Goal: Navigation & Orientation: Find specific page/section

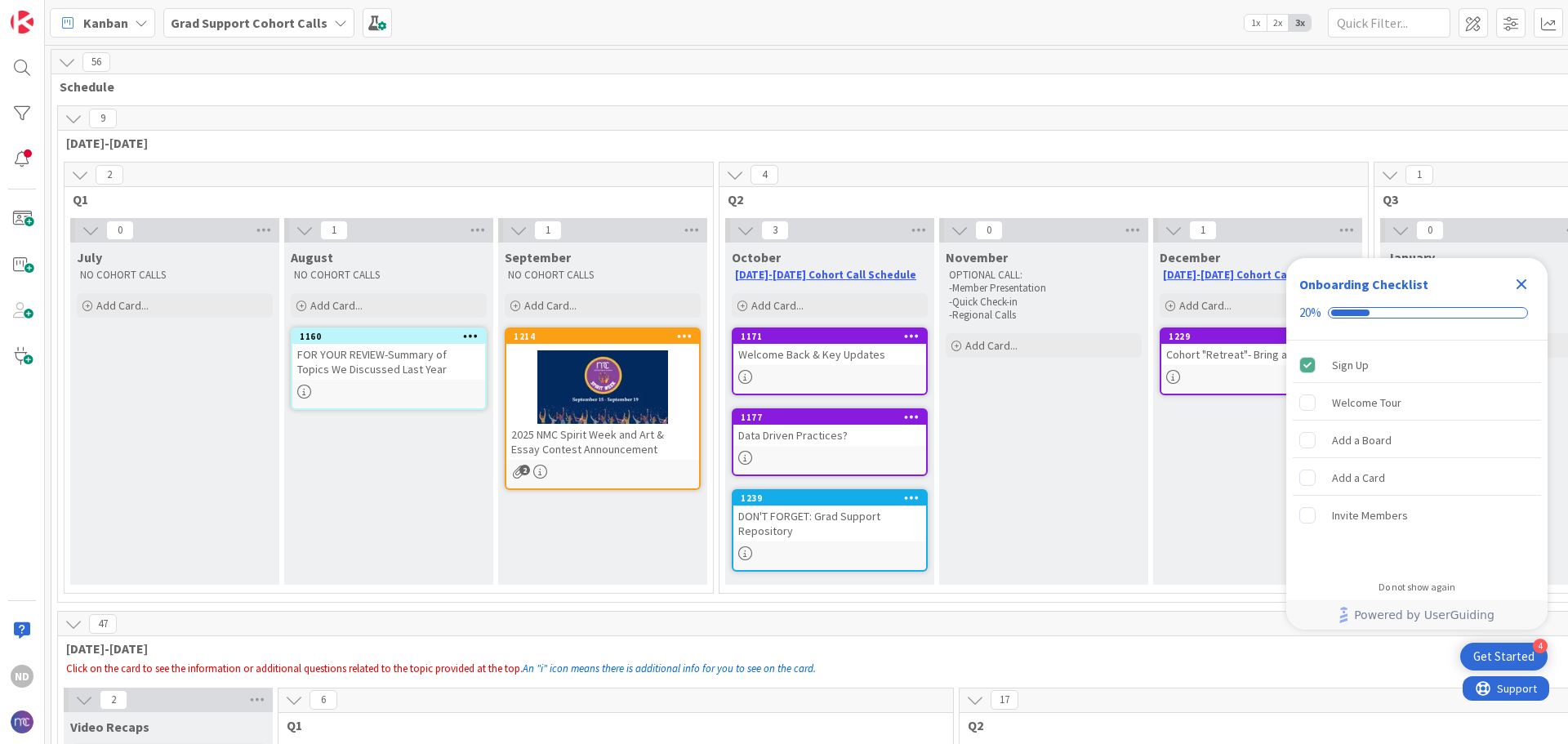
click at [781, 285] on icon "Close Checklist" at bounding box center [1521, 284] width 11 height 11
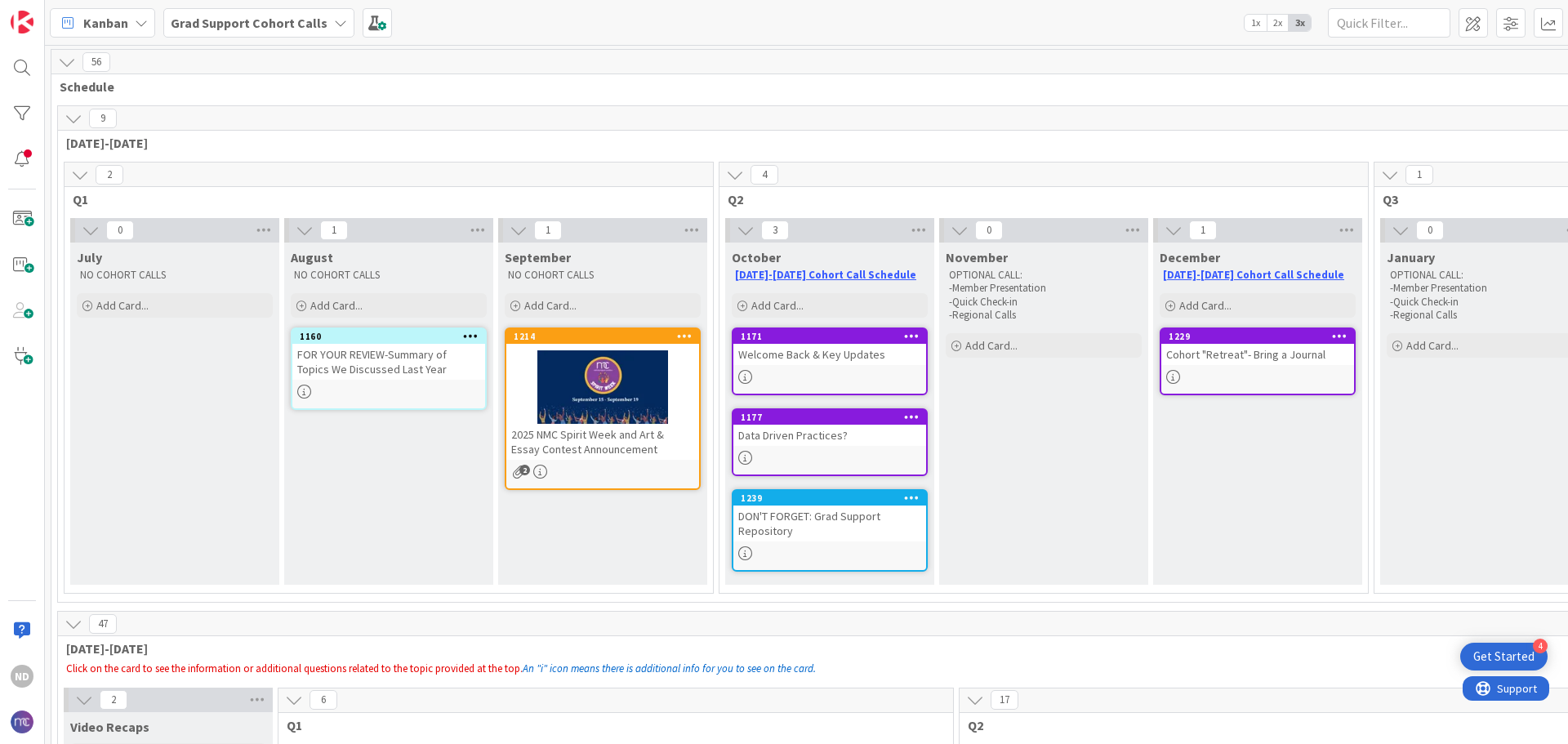
click at [71, 178] on icon at bounding box center [79, 174] width 18 height 18
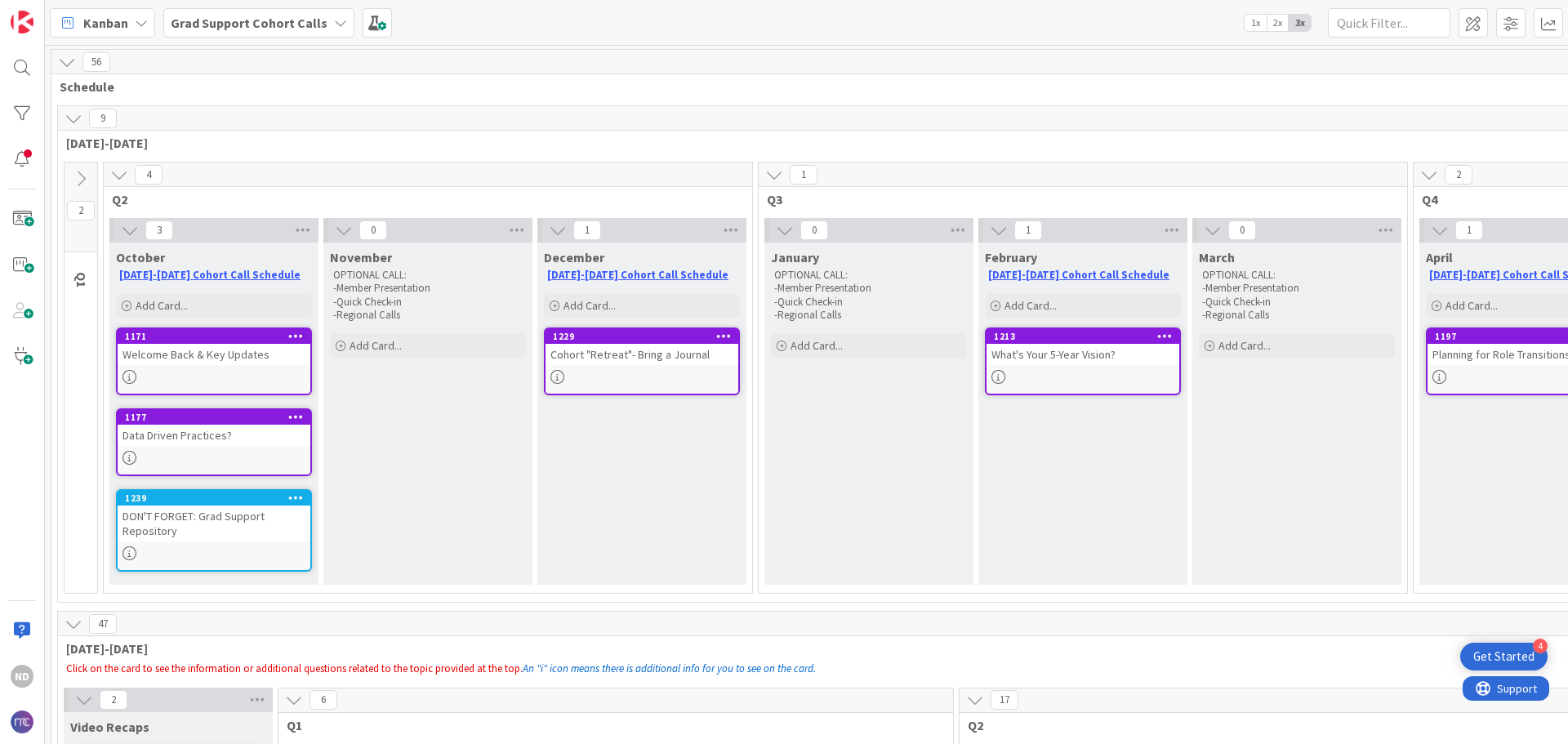
click at [126, 227] on icon at bounding box center [129, 230] width 18 height 18
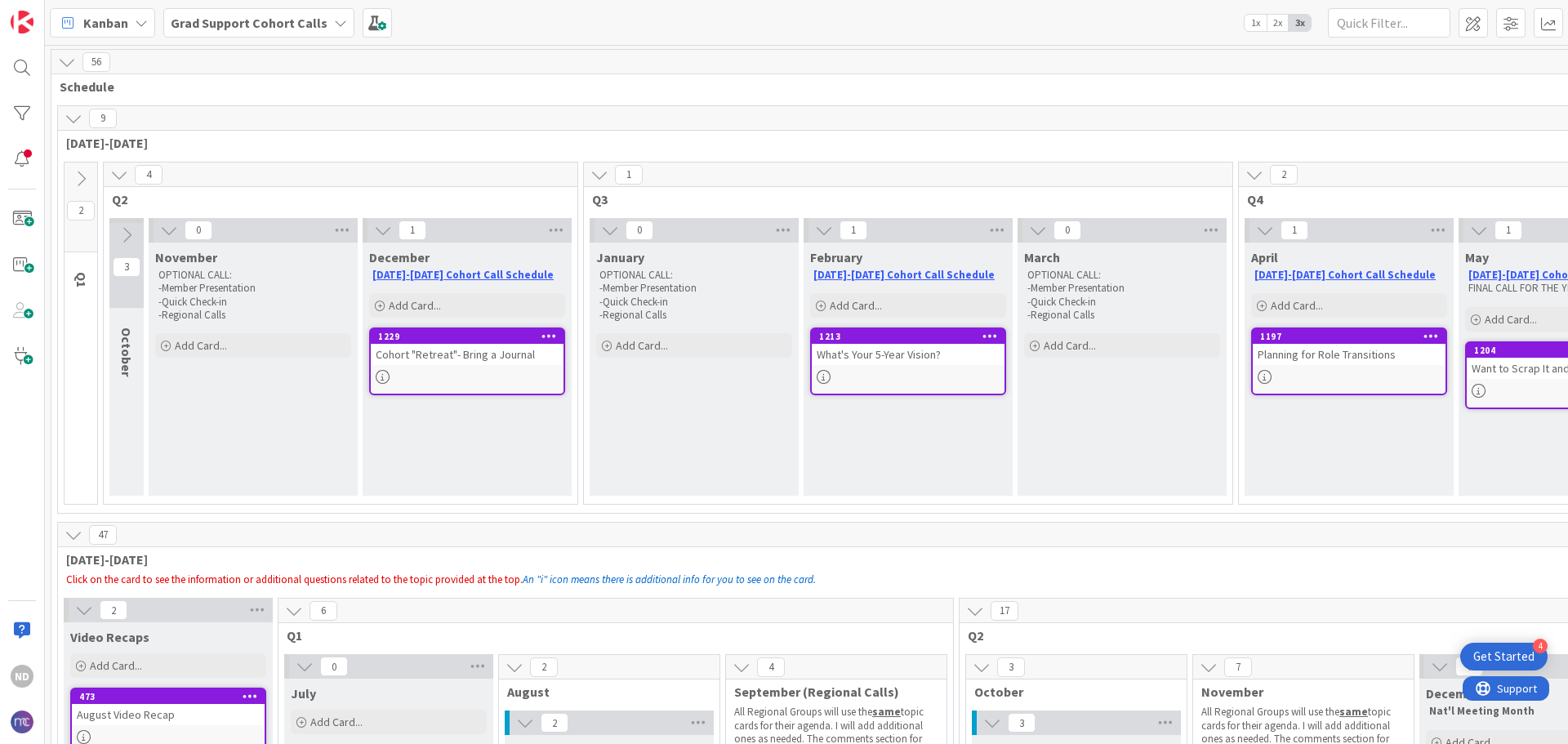
click at [126, 232] on icon at bounding box center [126, 235] width 18 height 18
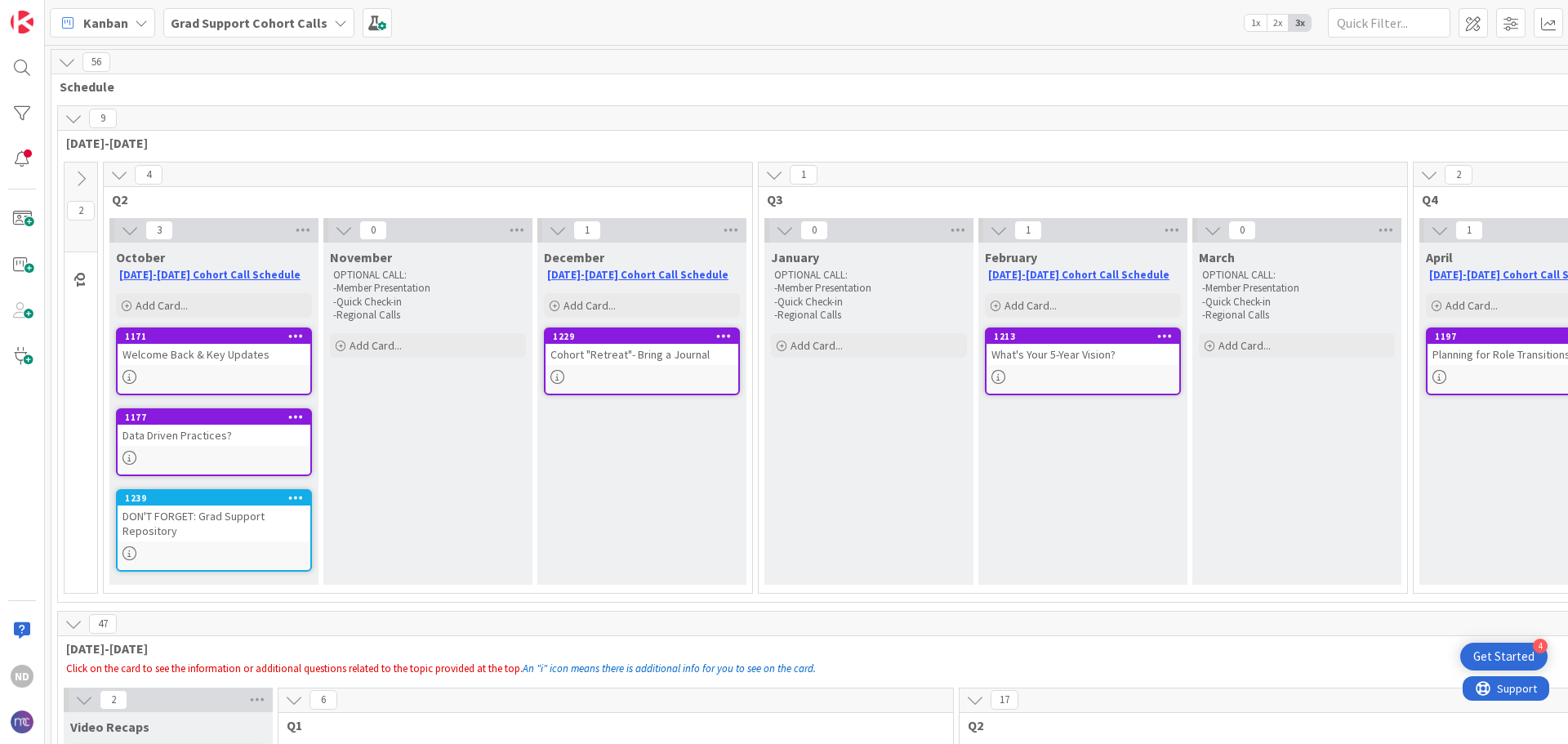
click at [114, 174] on icon at bounding box center [119, 174] width 18 height 18
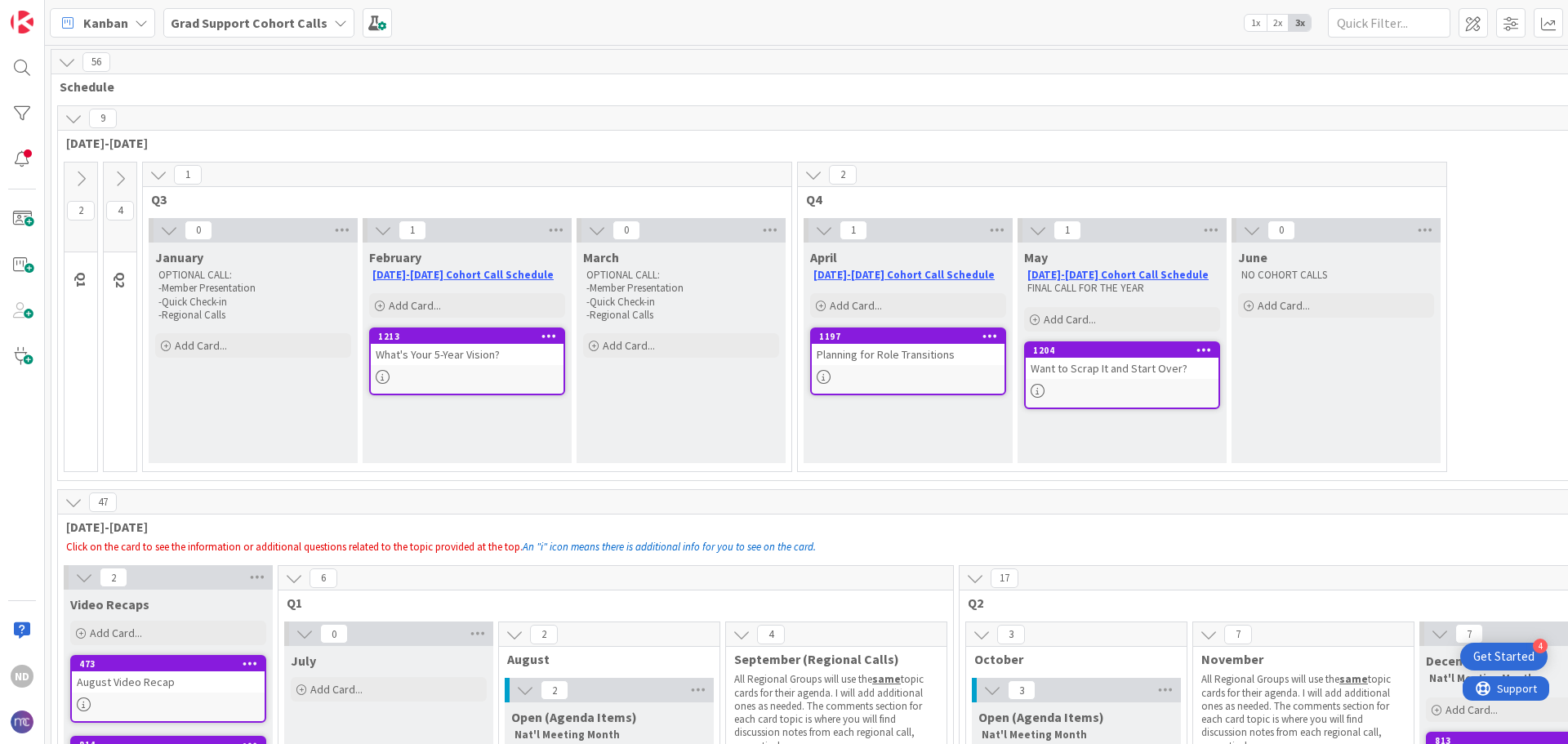
click at [163, 173] on icon at bounding box center [158, 174] width 18 height 18
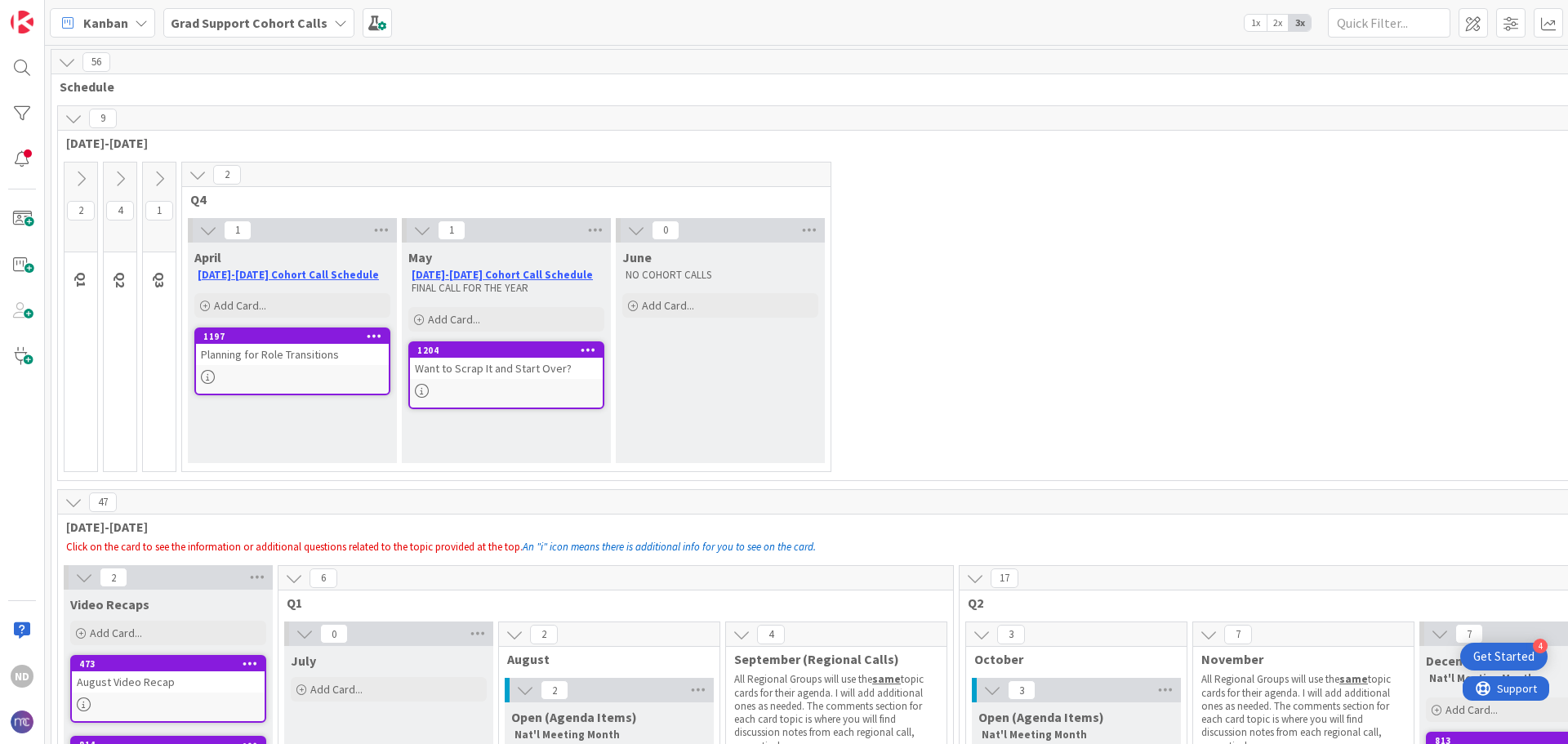
click at [199, 177] on icon at bounding box center [197, 174] width 18 height 18
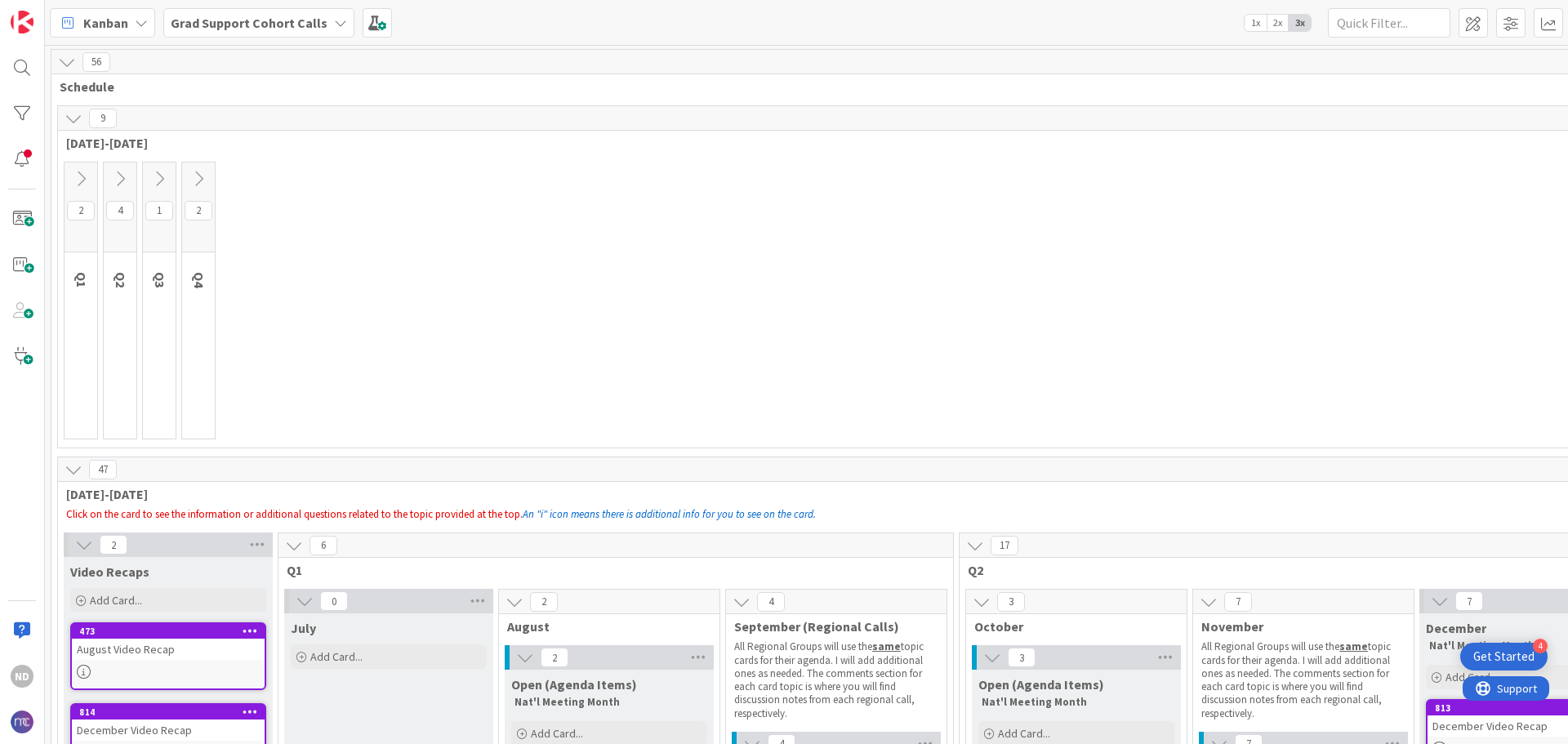
click at [64, 75] on div "56 Schedule" at bounding box center [1504, 74] width 2906 height 48
click at [63, 70] on icon at bounding box center [67, 62] width 18 height 18
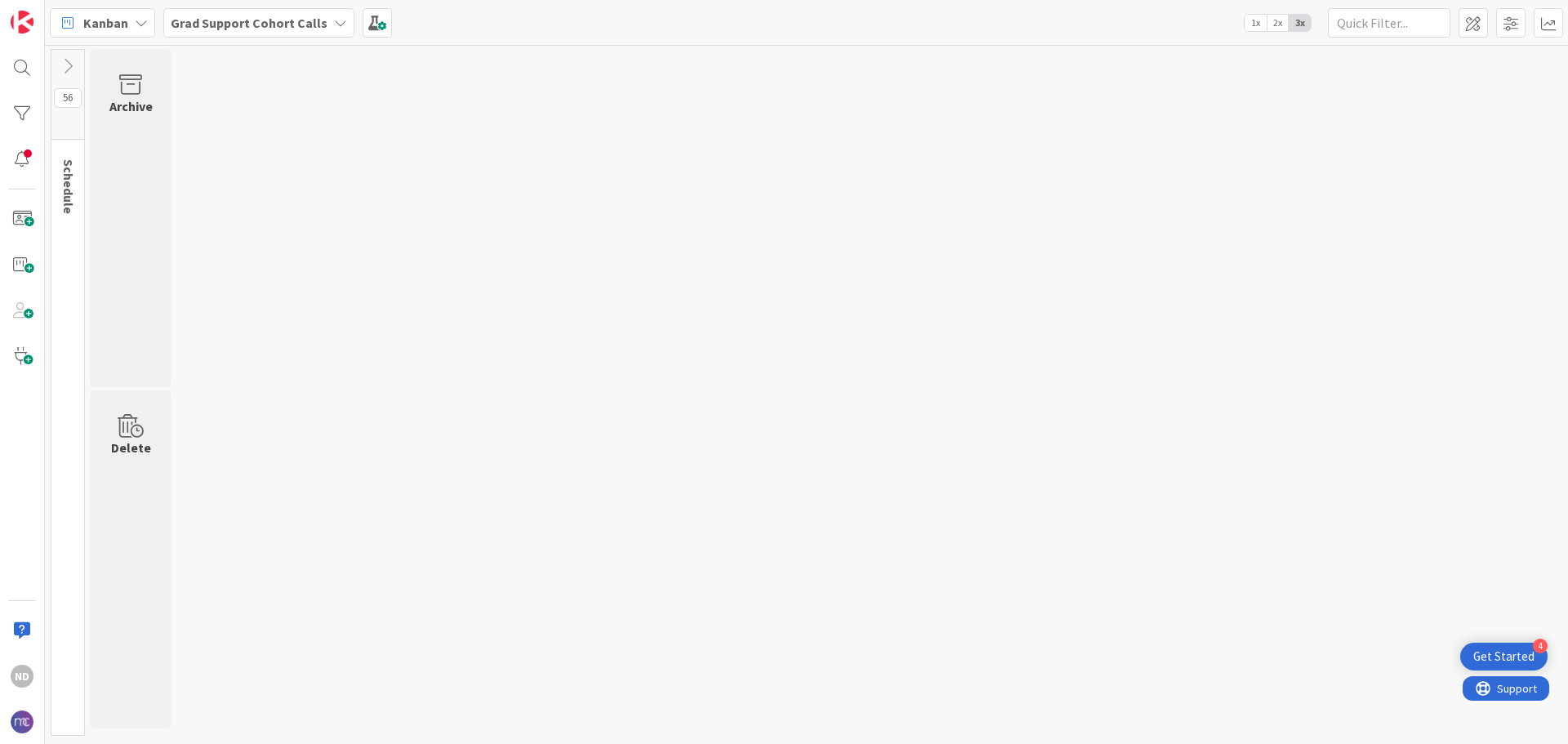
click at [63, 70] on icon at bounding box center [67, 66] width 18 height 18
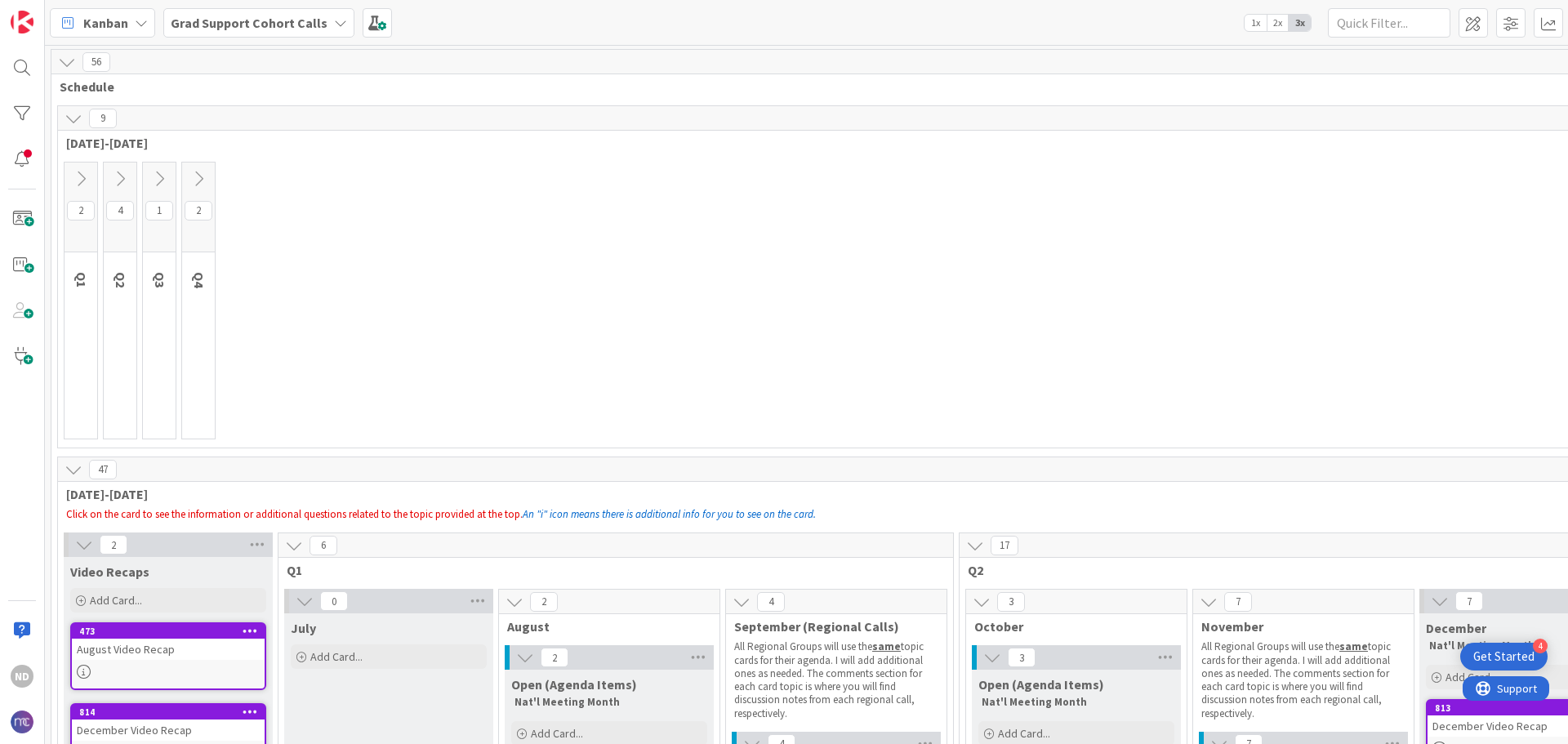
click at [77, 120] on icon at bounding box center [73, 118] width 18 height 18
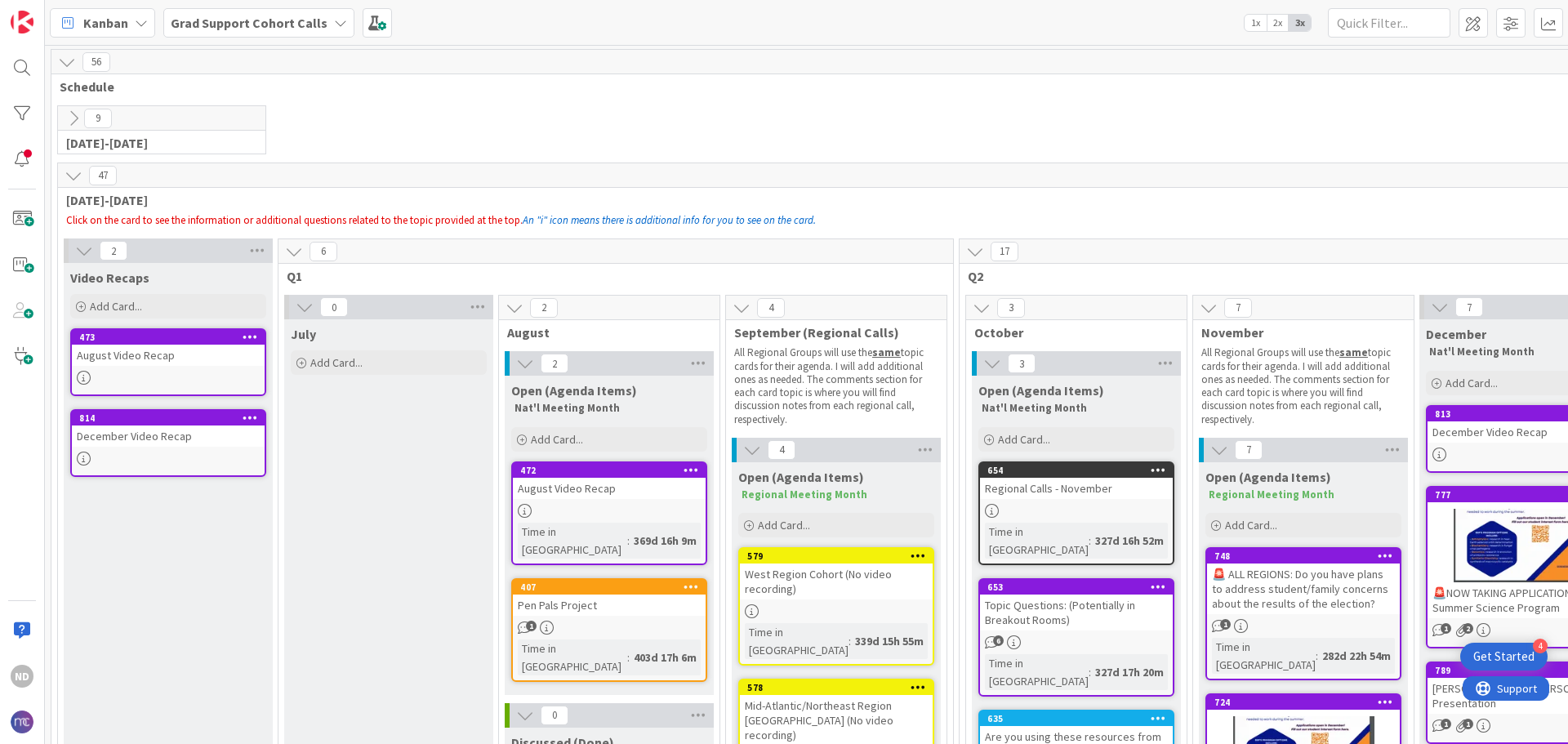
click at [648, 595] on div "Pen Pals Project" at bounding box center [609, 605] width 193 height 21
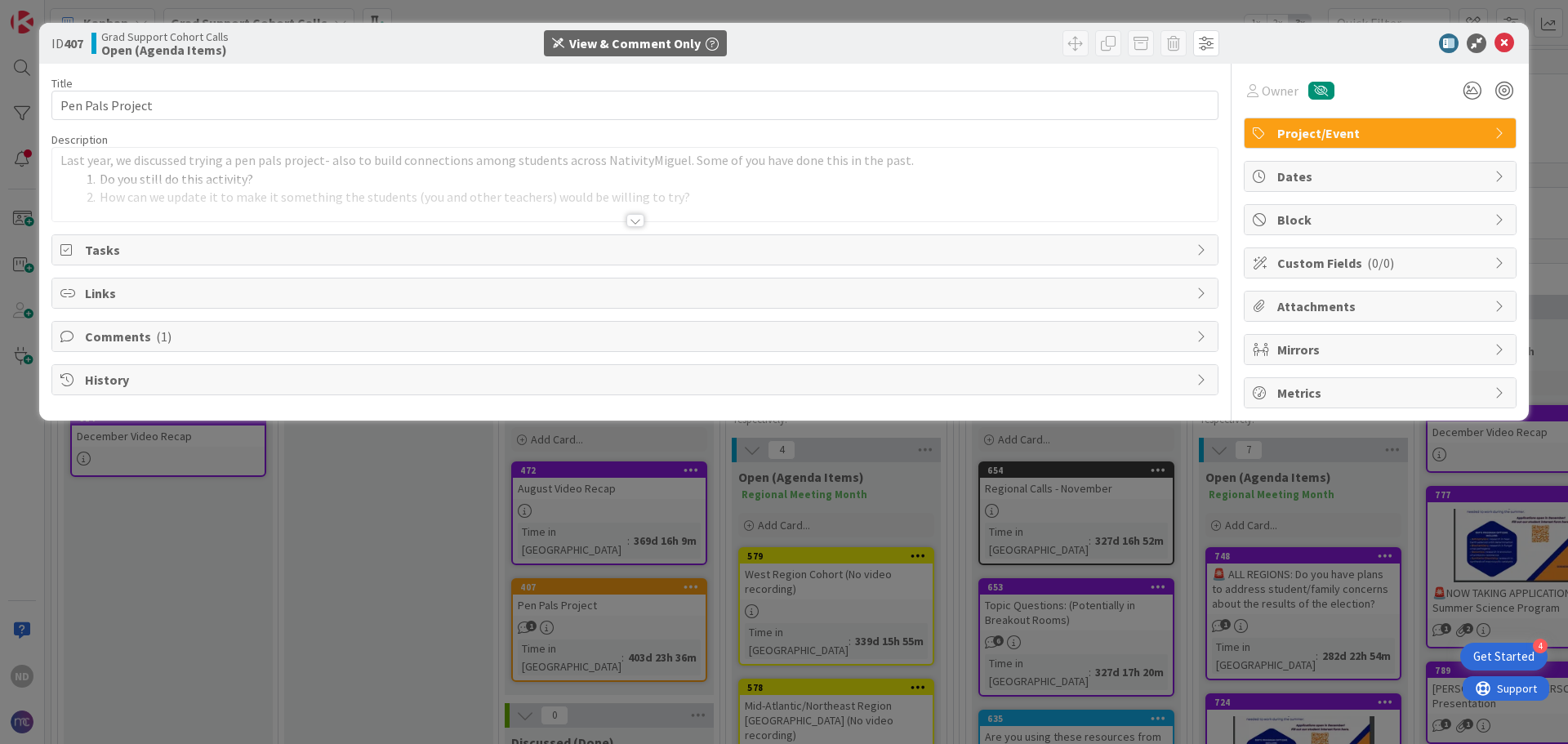
click at [295, 183] on div at bounding box center [635, 201] width 1165 height 42
click at [199, 244] on span "Tasks" at bounding box center [637, 252] width 1103 height 19
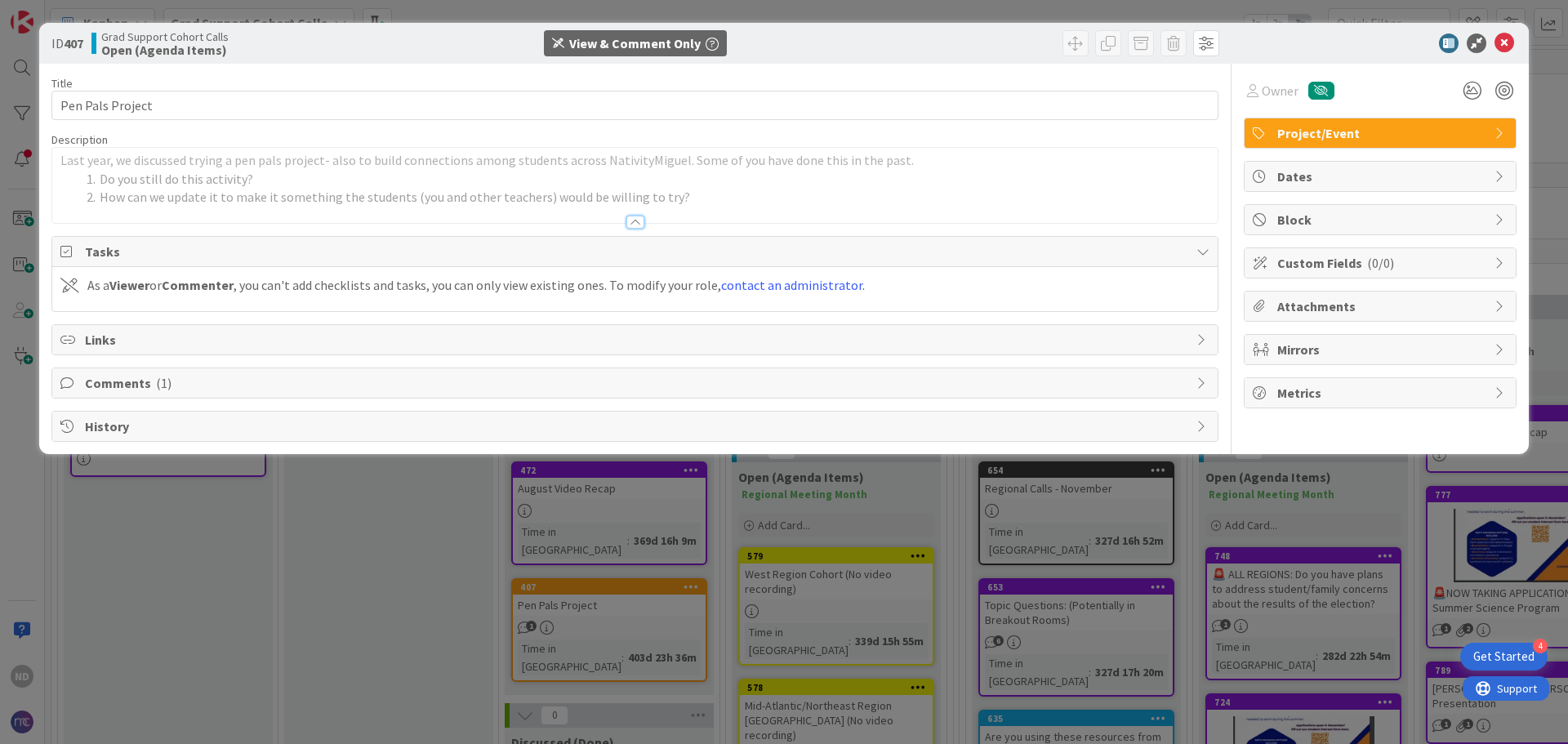
click at [209, 342] on span "Links" at bounding box center [637, 339] width 1103 height 19
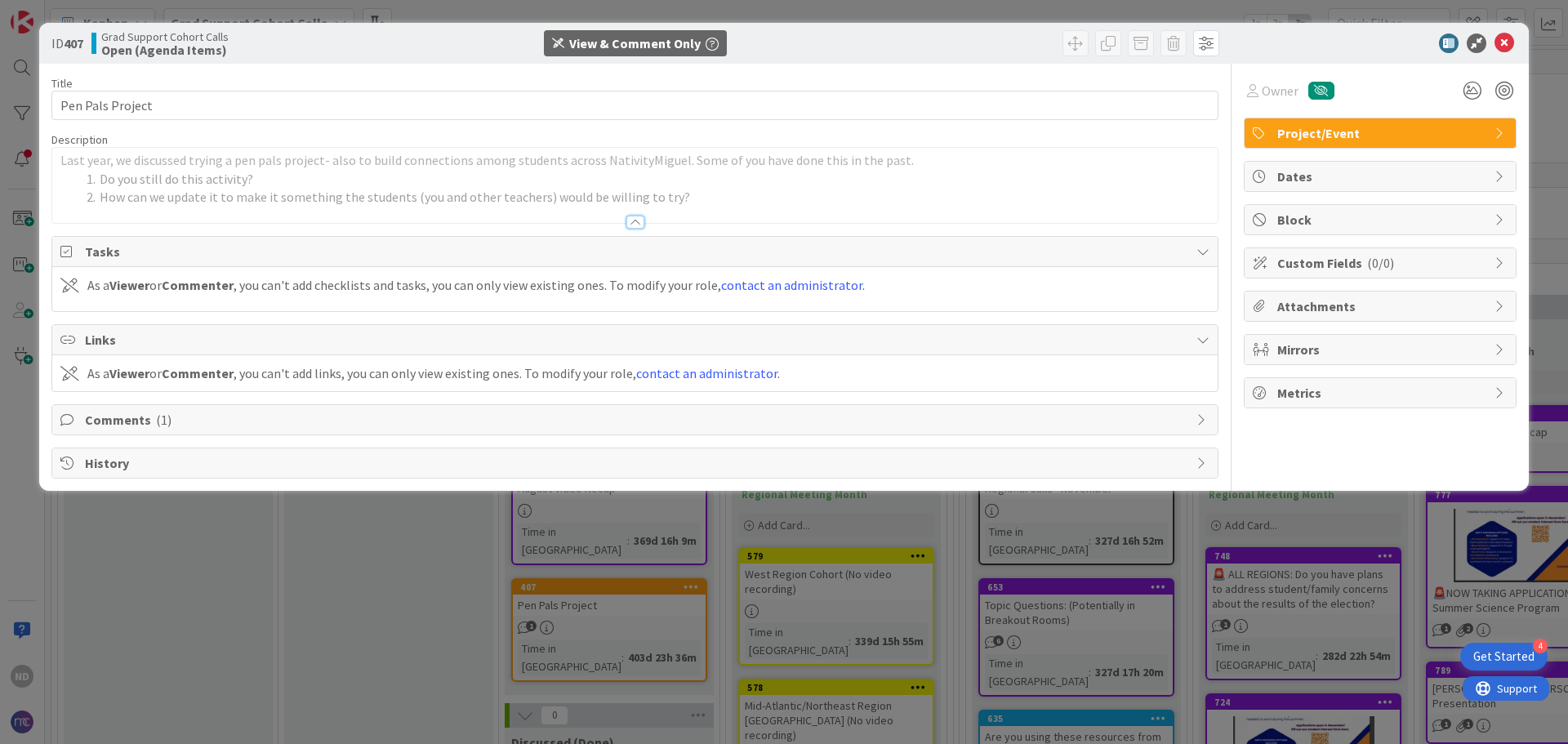
click at [221, 419] on span "Comments ( 1 )" at bounding box center [637, 420] width 1103 height 19
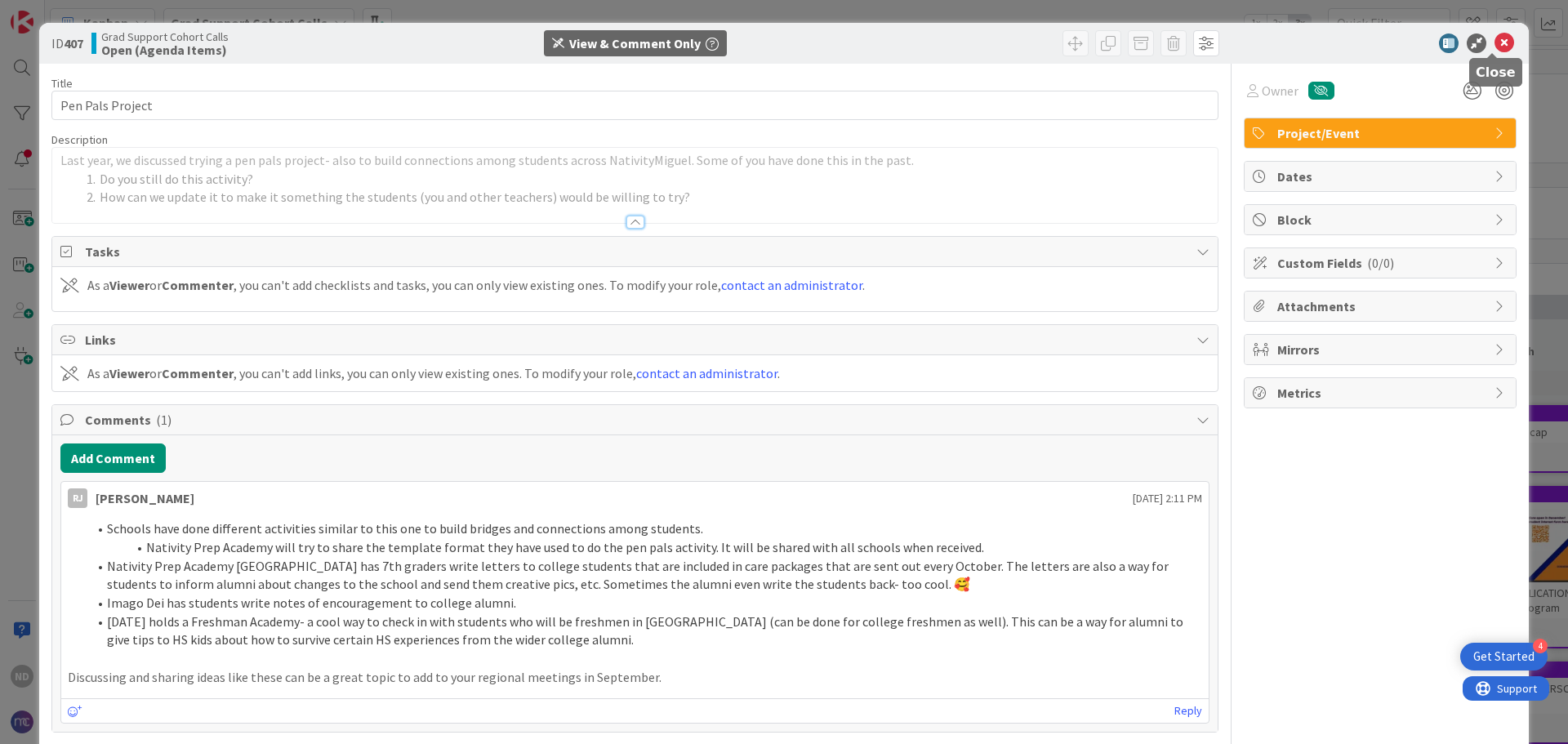
click at [781, 48] on icon at bounding box center [1504, 43] width 19 height 19
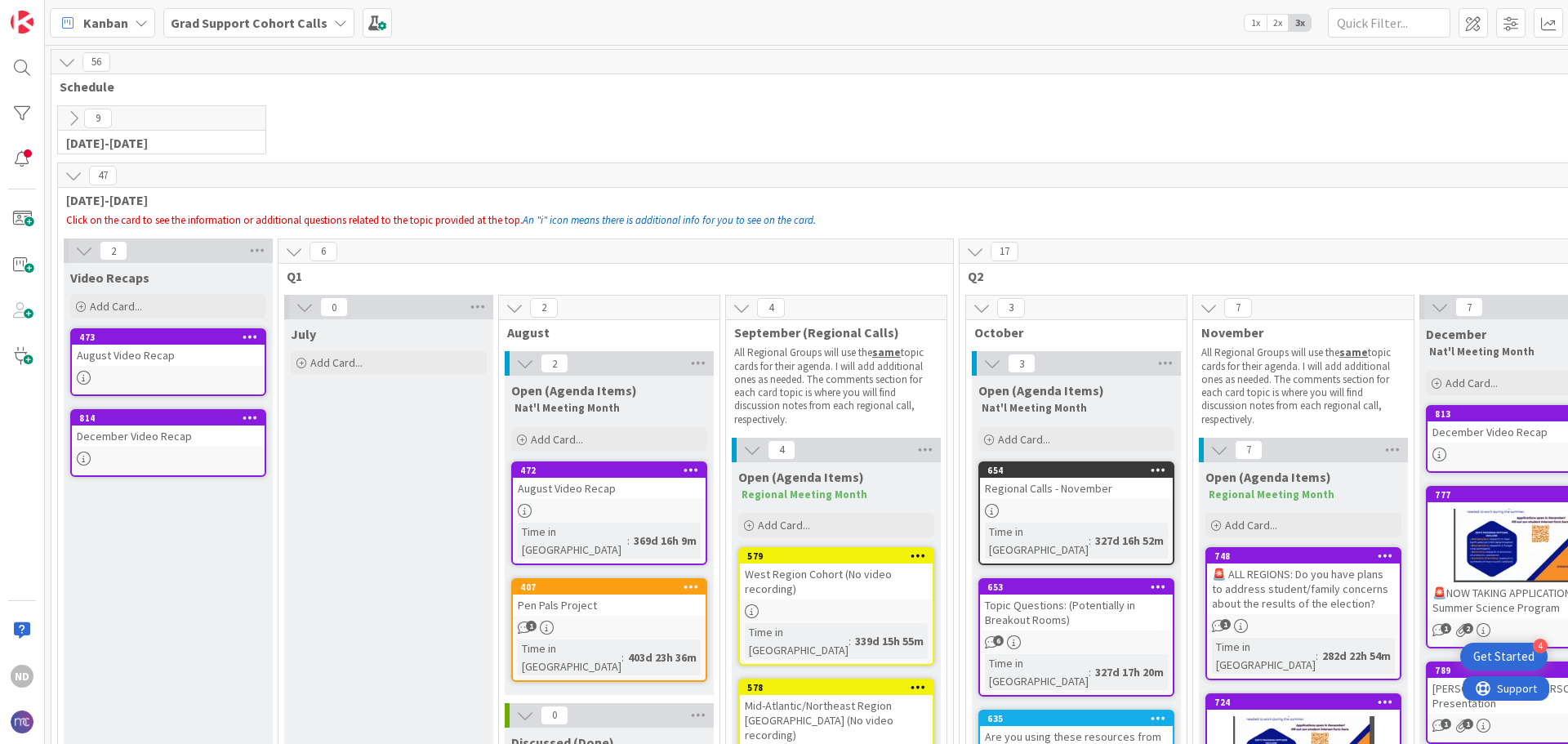
click at [298, 244] on icon at bounding box center [294, 252] width 18 height 18
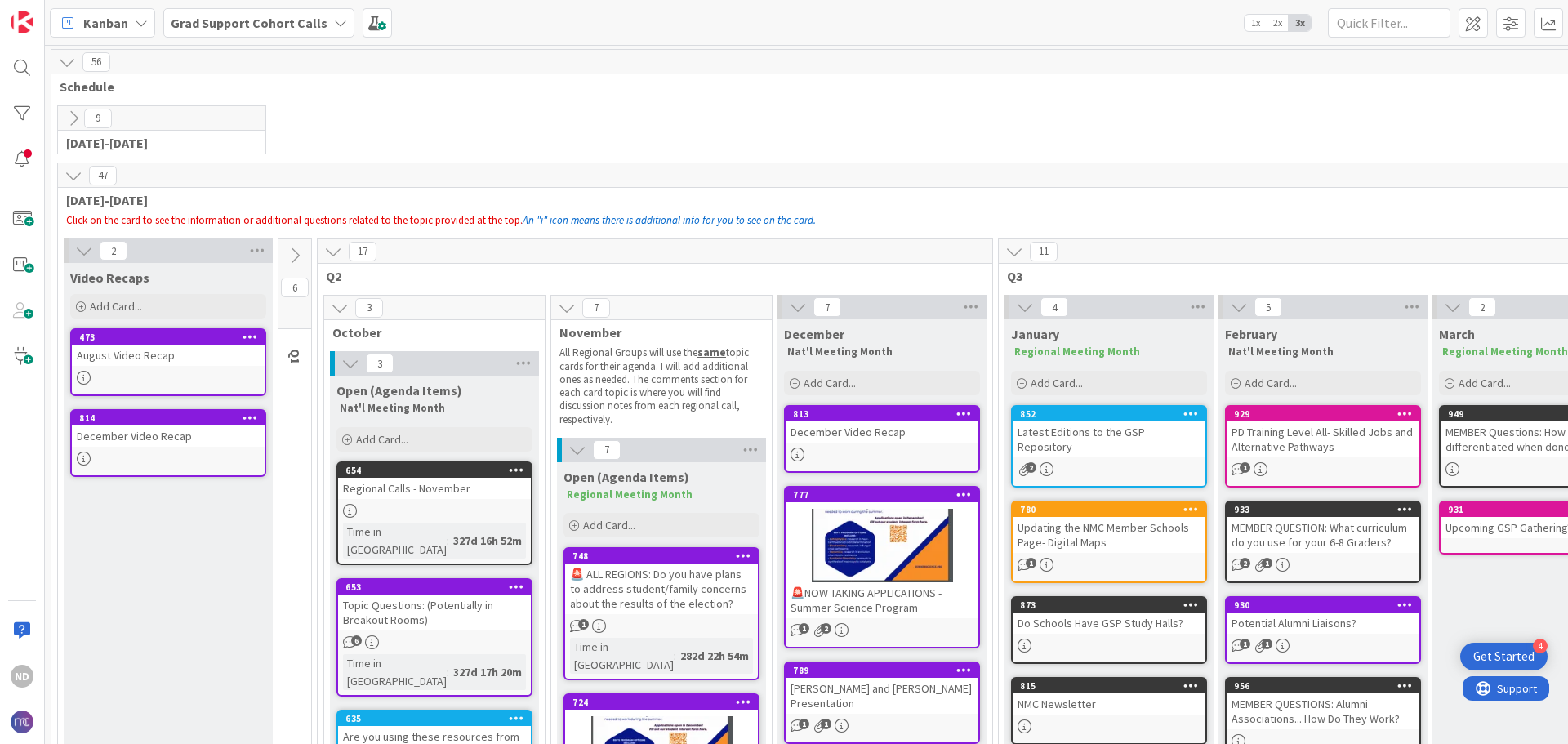
click at [76, 172] on icon at bounding box center [73, 175] width 18 height 18
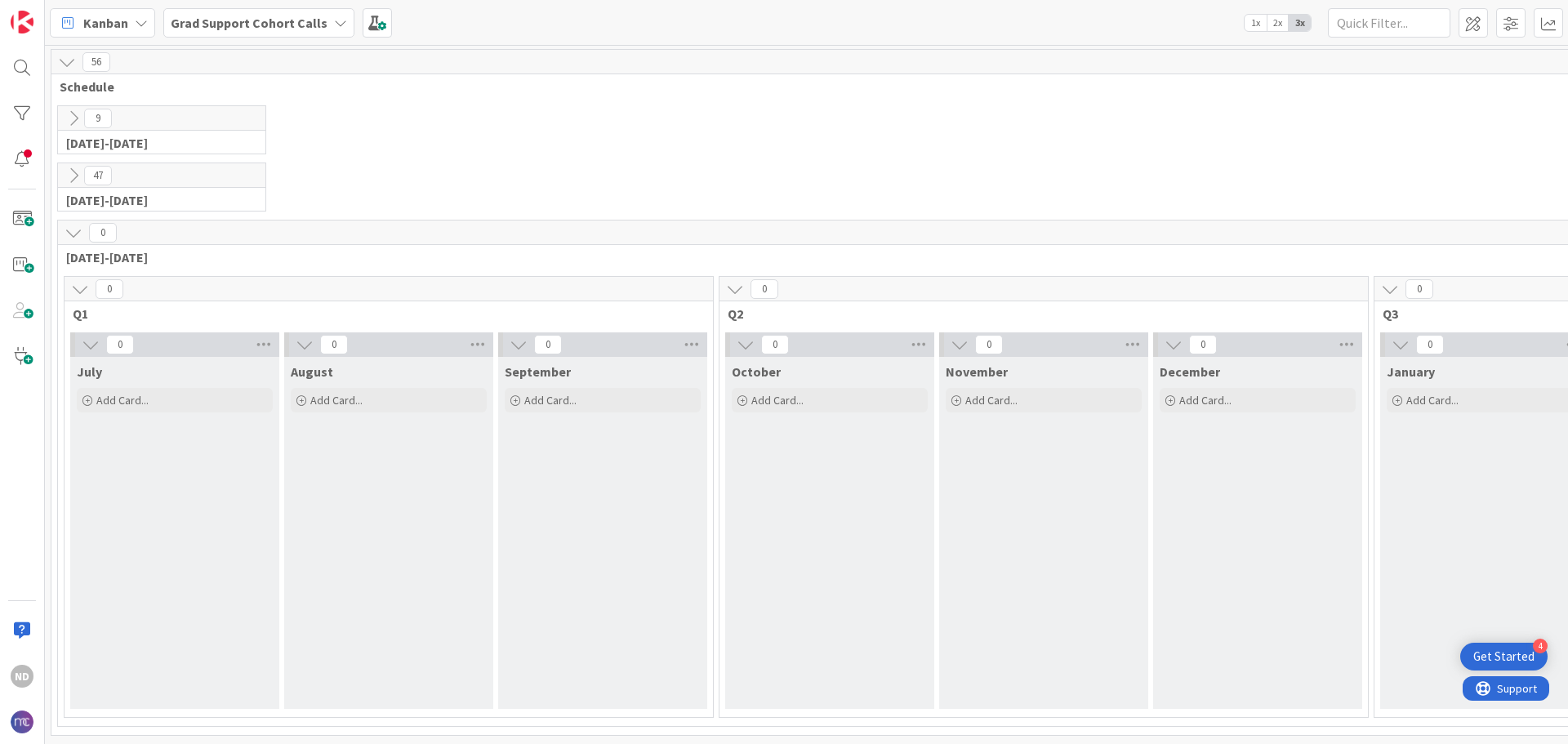
scroll to position [5, 0]
click at [83, 280] on icon at bounding box center [79, 289] width 18 height 18
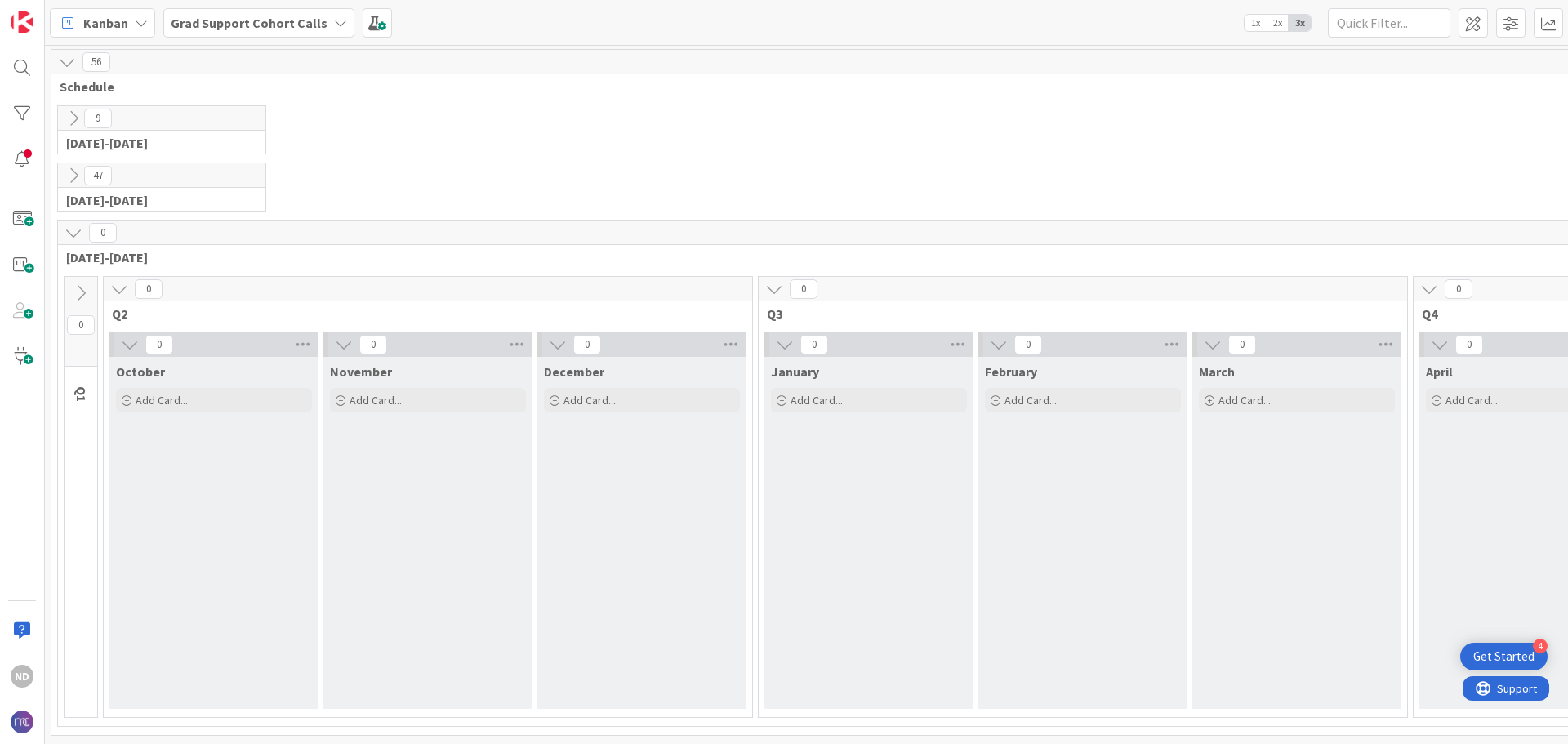
click at [81, 281] on button at bounding box center [80, 294] width 33 height 25
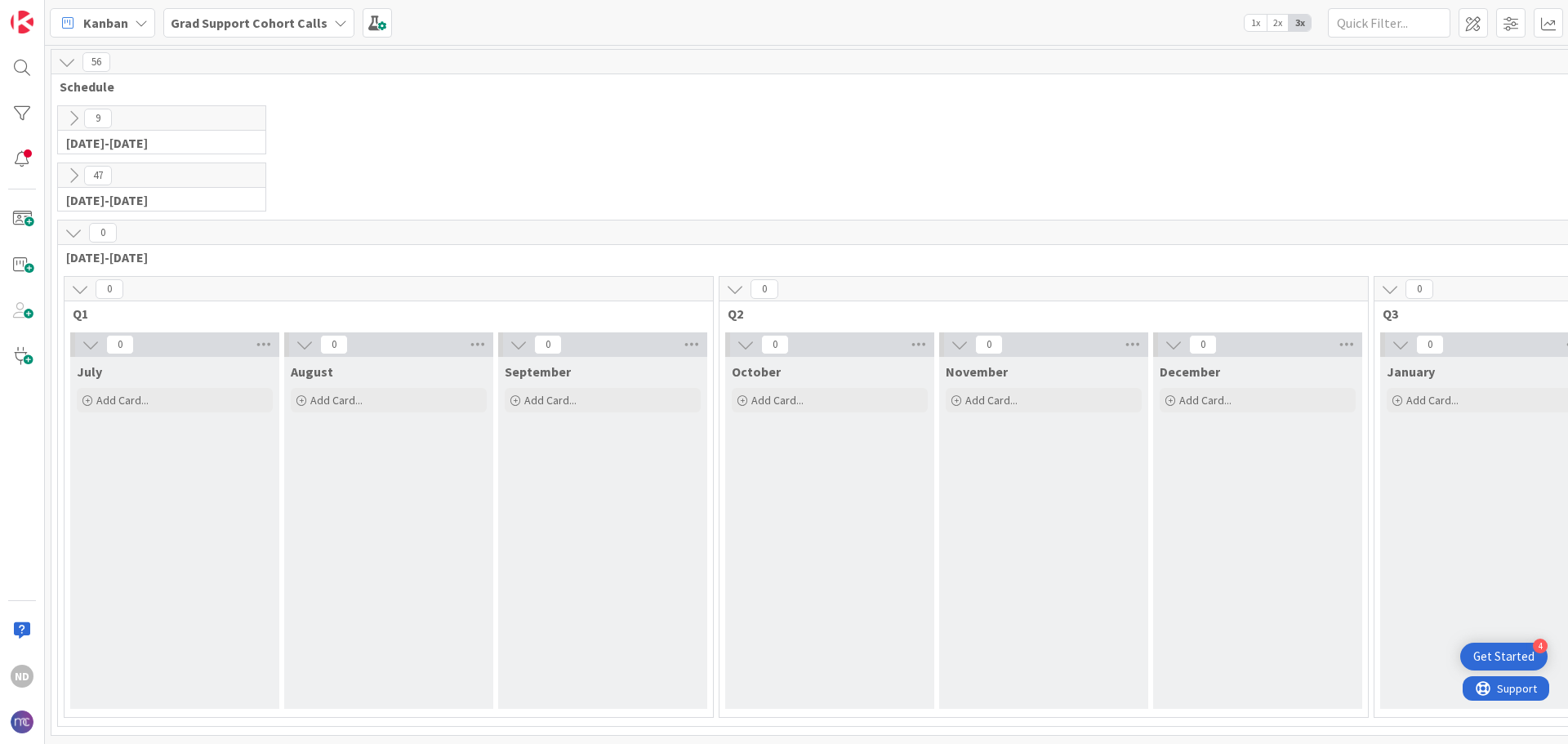
drag, startPoint x: 81, startPoint y: 227, endPoint x: 80, endPoint y: 216, distance: 11.0
click at [80, 224] on icon at bounding box center [73, 232] width 18 height 18
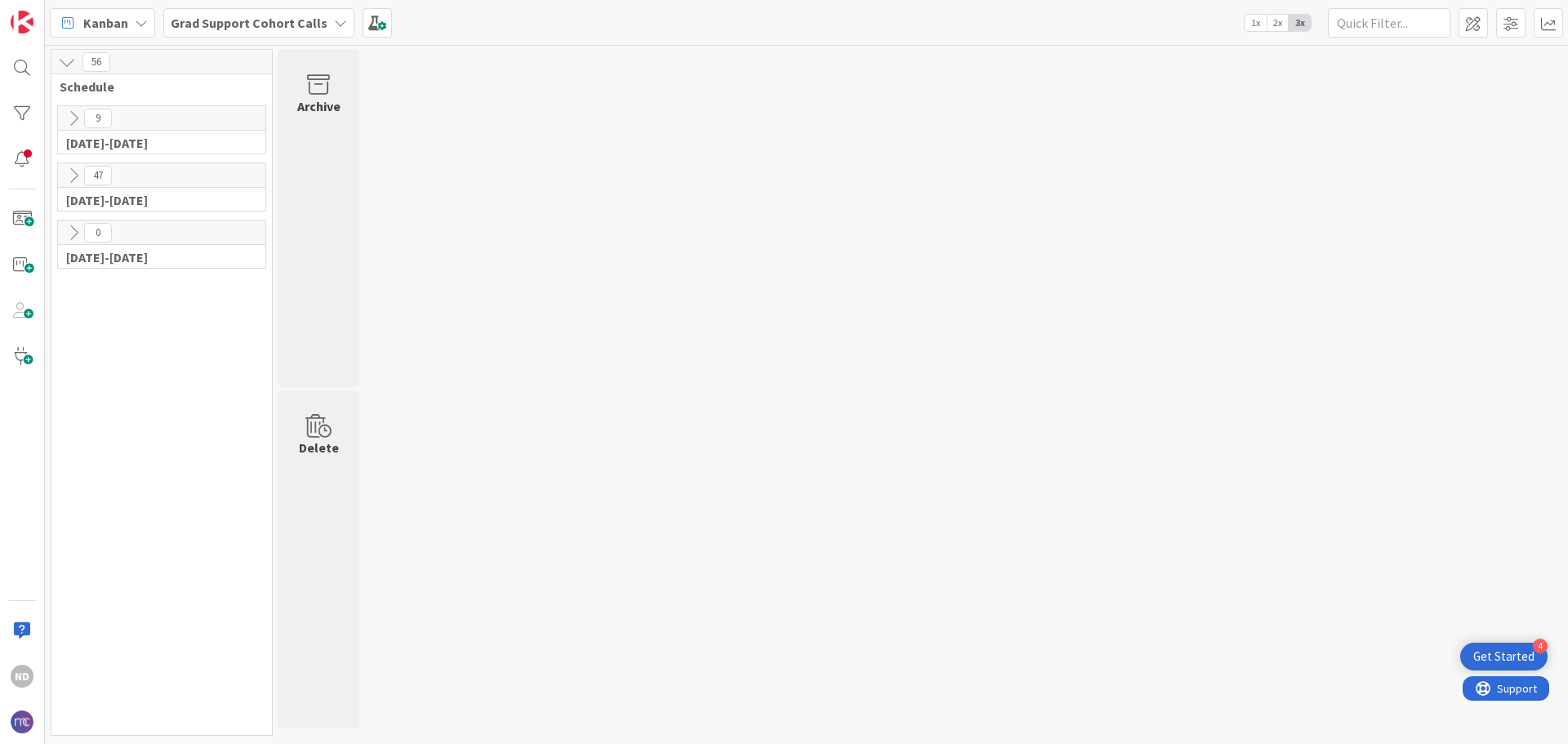
click at [76, 126] on icon at bounding box center [73, 118] width 18 height 18
click at [79, 174] on icon at bounding box center [80, 179] width 18 height 18
